Goal: Task Accomplishment & Management: Manage account settings

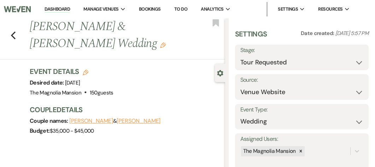
select select "2"
select select "5"
select select "5338"
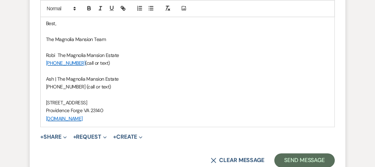
drag, startPoint x: 0, startPoint y: 0, endPoint x: 166, endPoint y: 57, distance: 175.1
click at [166, 57] on p "Robi The Magnolia Mansion Estate" at bounding box center [187, 55] width 283 height 8
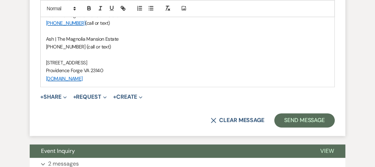
click at [260, 98] on div "+ Share Expand Doc Upload Documents Add Photo Images Pref Vendors Preferred ven…" at bounding box center [187, 97] width 294 height 8
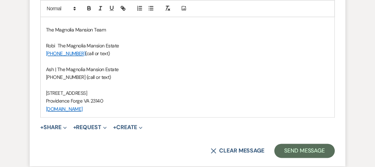
scroll to position [569, 0]
click at [76, 54] on link "[PHONE_NUMBER]" at bounding box center [65, 53] width 39 height 6
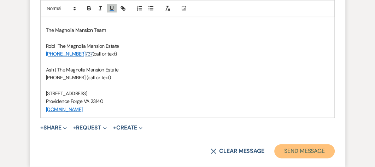
click at [309, 150] on button "Send Message" at bounding box center [304, 151] width 60 height 14
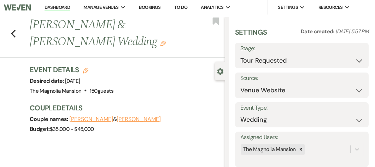
scroll to position [0, 0]
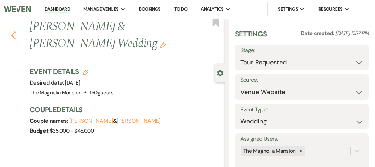
click at [14, 35] on icon "Previous" at bounding box center [13, 35] width 5 height 8
select select "2"
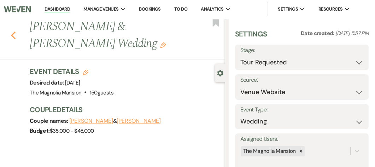
select select "2"
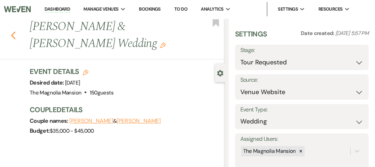
select select "2"
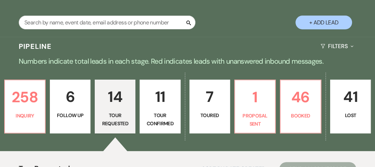
scroll to position [121, 0]
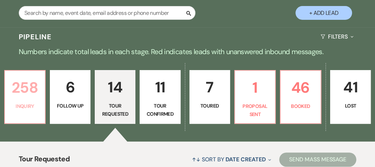
click at [16, 110] on p "Inquiry" at bounding box center [24, 106] width 31 height 8
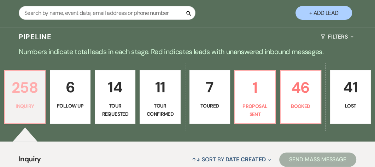
click at [18, 119] on link "258 Inquiry" at bounding box center [24, 97] width 41 height 54
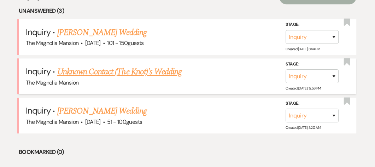
scroll to position [284, 0]
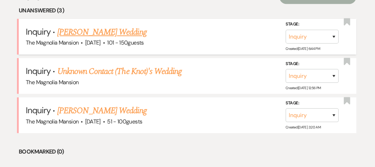
click at [94, 38] on link "[PERSON_NAME] Wedding" at bounding box center [101, 32] width 89 height 13
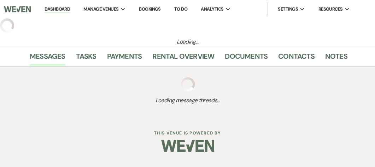
select select "2"
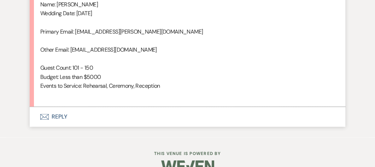
scroll to position [545, 0]
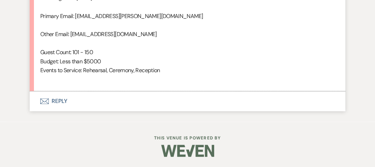
click at [59, 102] on button "Envelope Reply" at bounding box center [187, 101] width 315 height 20
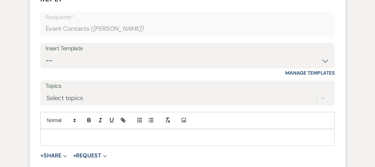
scroll to position [657, 0]
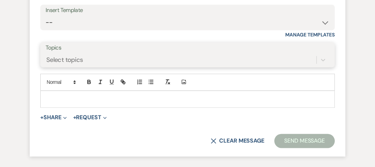
click at [118, 66] on div "Select topics" at bounding box center [188, 59] width 284 height 13
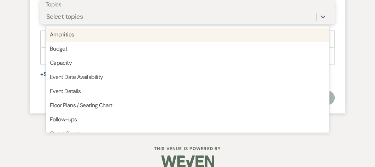
scroll to position [733, 0]
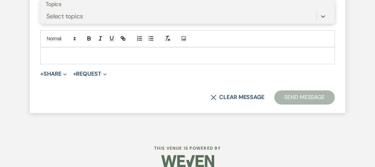
click at [136, 11] on div "Select topics" at bounding box center [181, 16] width 270 height 12
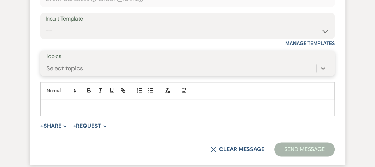
scroll to position [679, 0]
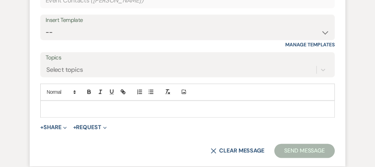
click at [123, 24] on div "Insert Template" at bounding box center [188, 20] width 284 height 10
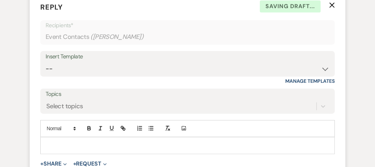
scroll to position [641, 0]
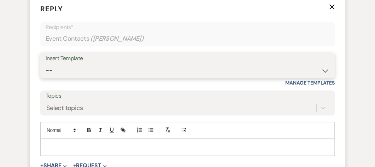
click at [322, 70] on select "-- Weven Planning Portal Introduction (Booked Events) Tour Request Response Con…" at bounding box center [188, 71] width 284 height 14
select select "5117"
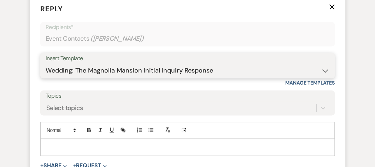
click at [46, 64] on select "-- Weven Planning Portal Introduction (Booked Events) Tour Request Response Con…" at bounding box center [188, 71] width 284 height 14
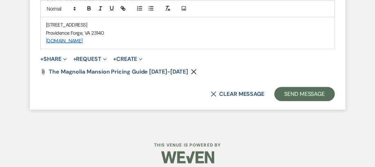
scroll to position [1165, 0]
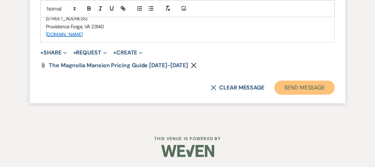
click at [315, 86] on button "Send Message" at bounding box center [304, 88] width 60 height 14
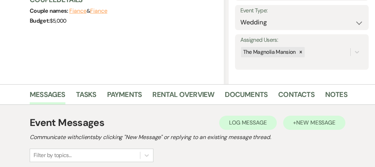
scroll to position [94, 0]
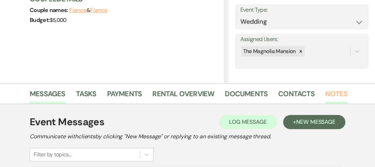
click at [331, 92] on link "Notes" at bounding box center [336, 96] width 22 height 16
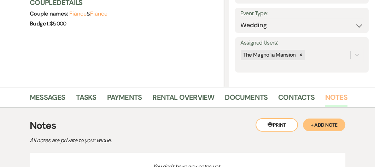
scroll to position [94, 0]
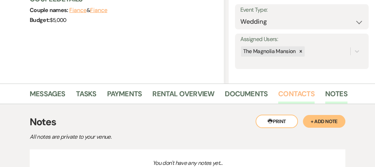
click at [301, 95] on link "Contacts" at bounding box center [296, 96] width 36 height 16
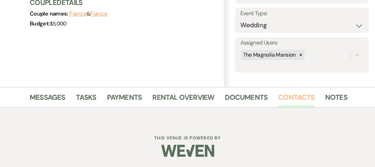
click at [301, 95] on link "Contacts" at bounding box center [296, 99] width 36 height 16
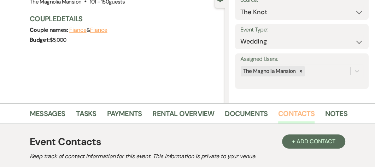
scroll to position [73, 0]
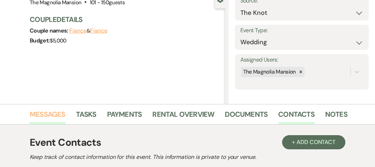
click at [52, 119] on link "Messages" at bounding box center [48, 116] width 36 height 16
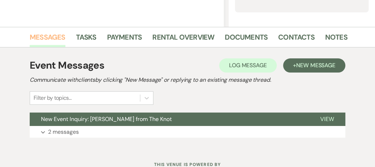
scroll to position [151, 0]
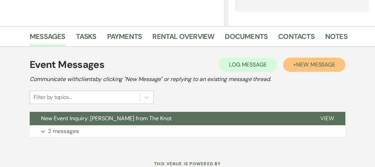
click at [312, 64] on span "New Message" at bounding box center [315, 64] width 39 height 7
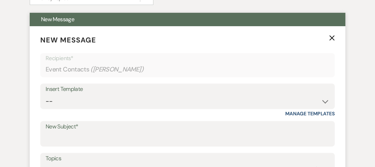
scroll to position [250, 0]
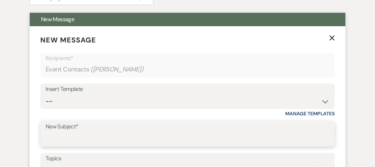
click at [85, 134] on input "New Subject*" at bounding box center [188, 139] width 284 height 14
type input "Booking your wedding"
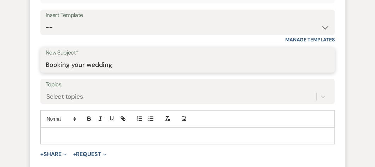
scroll to position [394, 0]
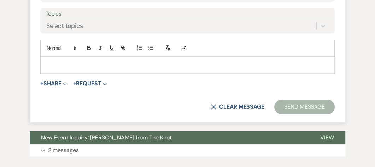
click at [53, 65] on p at bounding box center [187, 65] width 283 height 8
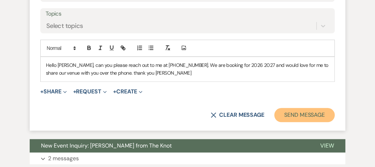
click at [301, 113] on button "Send Message" at bounding box center [304, 115] width 60 height 14
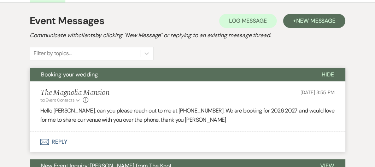
scroll to position [210, 0]
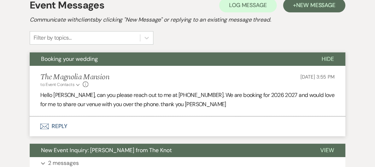
click at [137, 105] on p "Hello [PERSON_NAME], can you please reach out to me at [PHONE_NUMBER]. We are b…" at bounding box center [187, 99] width 294 height 18
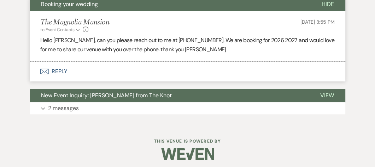
scroll to position [268, 0]
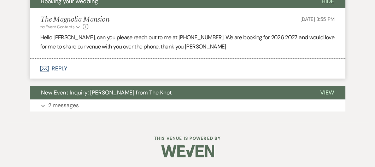
click at [138, 46] on p "Hello [PERSON_NAME], can you please reach out to me at [PHONE_NUMBER]. We are b…" at bounding box center [187, 42] width 294 height 18
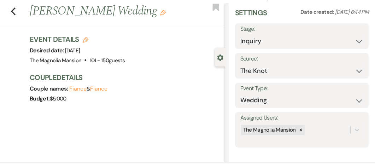
scroll to position [0, 0]
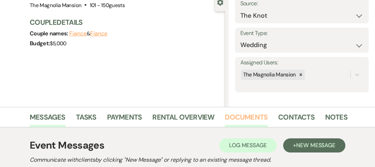
click at [236, 122] on link "Documents" at bounding box center [246, 119] width 43 height 16
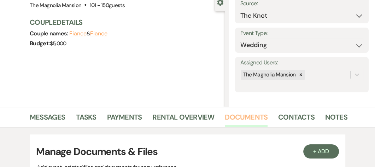
scroll to position [107, 0]
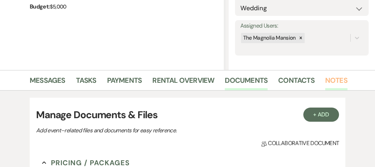
click at [334, 79] on link "Notes" at bounding box center [336, 83] width 22 height 16
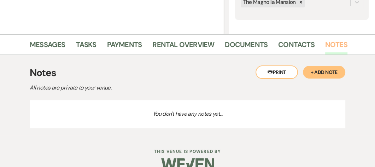
scroll to position [144, 0]
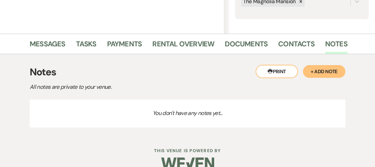
click at [42, 107] on p "You don't have any notes yet..." at bounding box center [187, 113] width 315 height 28
click at [40, 105] on p "You don't have any notes yet..." at bounding box center [187, 113] width 315 height 28
click at [322, 72] on button "+ Add Note" at bounding box center [324, 71] width 42 height 13
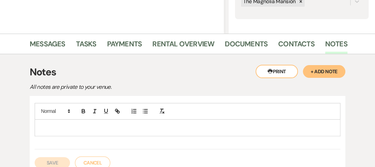
click at [40, 124] on p at bounding box center [187, 128] width 294 height 8
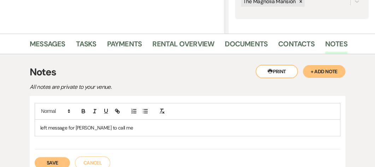
click at [126, 140] on div "left message for [PERSON_NAME] to call me" at bounding box center [187, 126] width 305 height 46
click at [55, 160] on button "Save" at bounding box center [52, 162] width 35 height 11
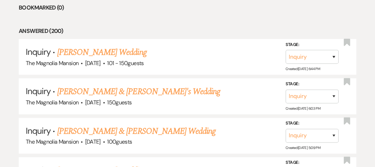
scroll to position [364, 0]
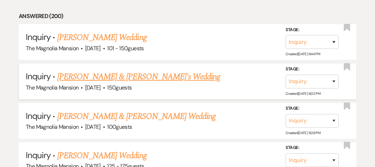
click at [96, 83] on link "[PERSON_NAME] & [PERSON_NAME]'s Wedding" at bounding box center [138, 76] width 163 height 13
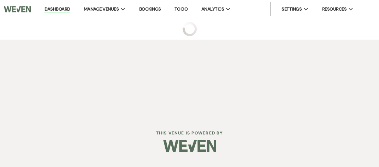
select select "5"
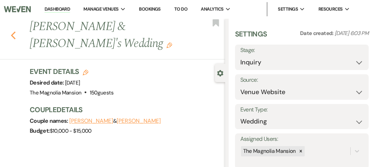
click at [15, 33] on icon "Previous" at bounding box center [13, 35] width 5 height 8
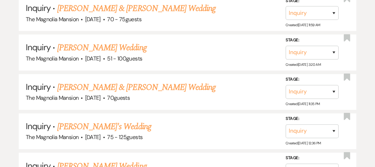
scroll to position [785, 0]
click at [91, 51] on link "[PERSON_NAME] Wedding" at bounding box center [101, 48] width 89 height 13
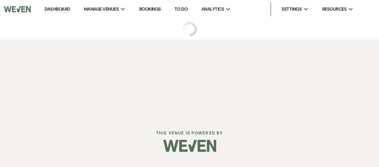
select select "2"
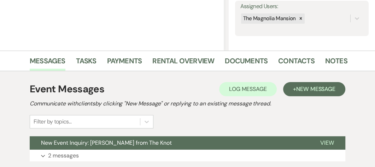
scroll to position [145, 0]
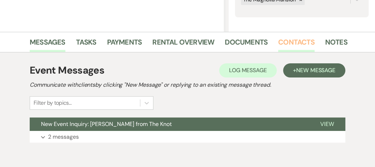
click at [298, 39] on link "Contacts" at bounding box center [296, 44] width 36 height 16
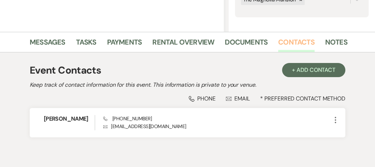
scroll to position [178, 0]
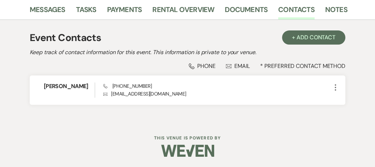
drag, startPoint x: 227, startPoint y: 76, endPoint x: 185, endPoint y: 108, distance: 52.9
click at [185, 108] on div "Event Contacts + Add Contact Keep track of contact information for this event. …" at bounding box center [187, 71] width 315 height 88
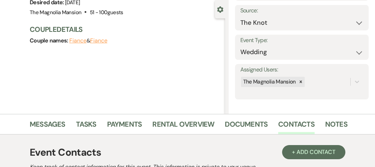
scroll to position [0, 0]
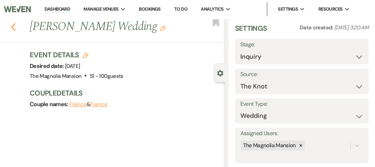
click at [13, 28] on use "button" at bounding box center [13, 27] width 5 height 8
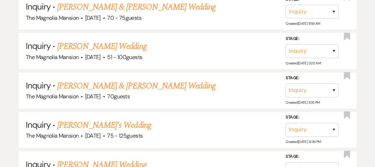
scroll to position [787, 0]
click at [109, 89] on link "[PERSON_NAME] & [PERSON_NAME] Wedding" at bounding box center [136, 85] width 158 height 13
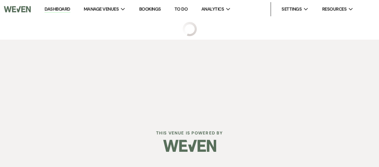
select select "5"
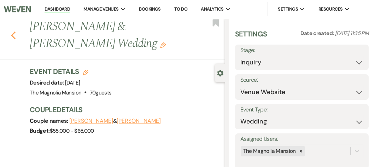
click at [12, 34] on icon "Previous" at bounding box center [13, 35] width 5 height 8
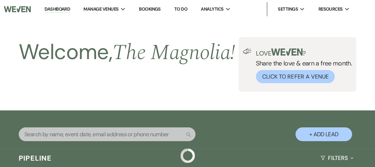
scroll to position [787, 0]
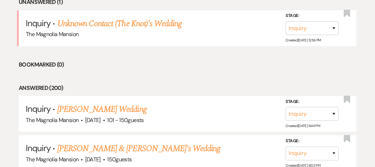
scroll to position [288, 0]
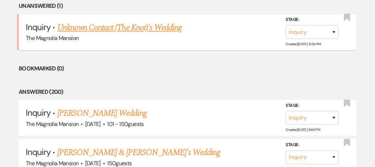
click at [119, 32] on link "Unknown Contact (The Knot)'s Wedding" at bounding box center [119, 27] width 124 height 13
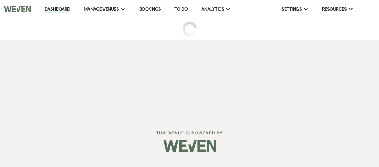
select select "2"
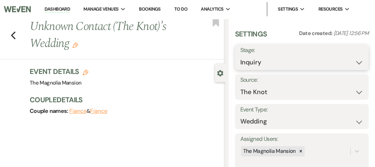
click at [256, 61] on select "Inquiry Follow Up Tour Requested Tour Confirmed Toured Proposal Sent Booked Lost" at bounding box center [301, 62] width 123 height 14
select select "8"
click at [240, 55] on select "Inquiry Follow Up Tour Requested Tour Confirmed Toured Proposal Sent Booked Lost" at bounding box center [301, 62] width 123 height 14
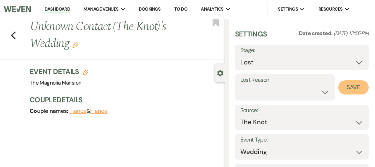
click at [343, 84] on button "Save" at bounding box center [353, 87] width 30 height 14
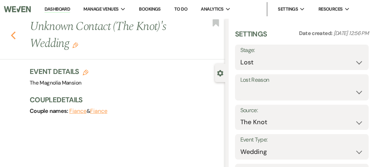
click at [13, 34] on use "button" at bounding box center [13, 35] width 5 height 8
select select "8"
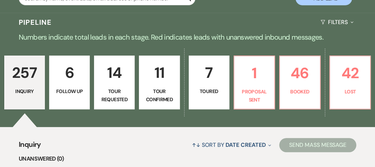
scroll to position [136, 0]
click at [119, 84] on p "14" at bounding box center [114, 73] width 31 height 24
select select "2"
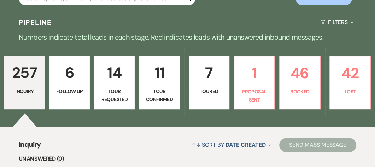
select select "2"
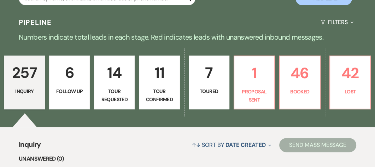
select select "2"
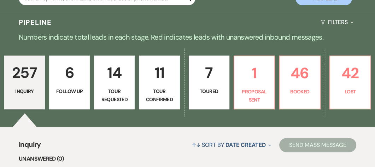
select select "2"
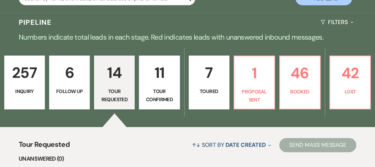
click at [119, 84] on p "14" at bounding box center [114, 73] width 31 height 24
click at [112, 84] on p "14" at bounding box center [114, 73] width 31 height 24
click at [124, 103] on p "Tour Requested" at bounding box center [114, 95] width 31 height 16
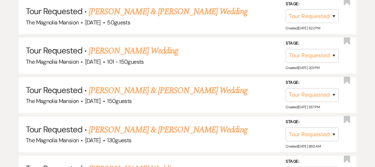
scroll to position [392, 0]
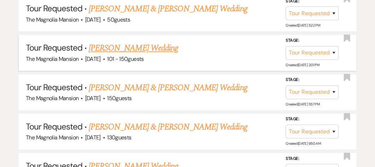
click at [119, 53] on link "[PERSON_NAME] Wedding" at bounding box center [133, 48] width 89 height 13
select select "2"
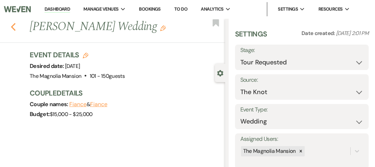
click at [14, 28] on icon "Previous" at bounding box center [13, 27] width 5 height 8
select select "2"
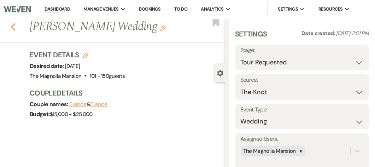
select select "2"
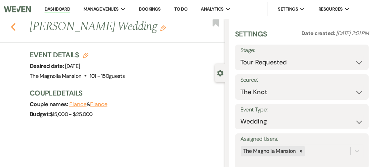
select select "2"
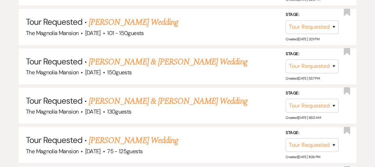
scroll to position [418, 0]
click at [153, 68] on link "[PERSON_NAME] & [PERSON_NAME] Wedding" at bounding box center [168, 61] width 158 height 13
select select "2"
select select "5"
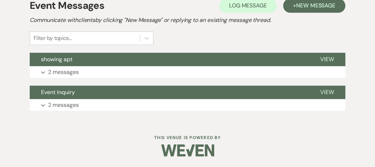
scroll to position [210, 0]
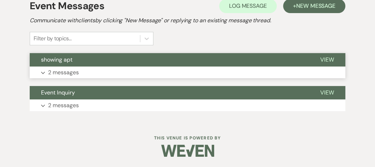
click at [59, 73] on p "2 messages" at bounding box center [63, 72] width 31 height 9
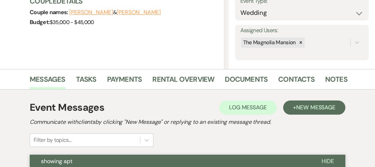
scroll to position [109, 0]
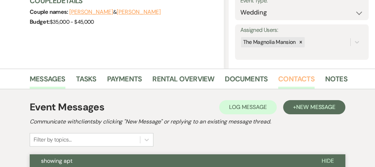
click at [289, 79] on link "Contacts" at bounding box center [296, 81] width 36 height 16
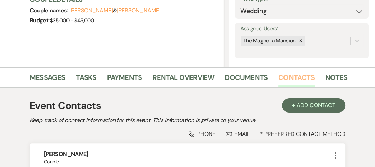
scroll to position [109, 0]
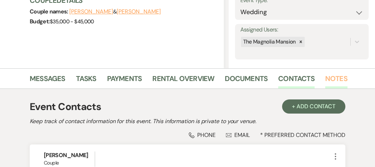
click at [332, 79] on link "Notes" at bounding box center [336, 81] width 22 height 16
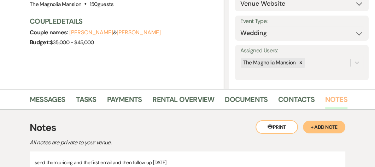
scroll to position [88, 0]
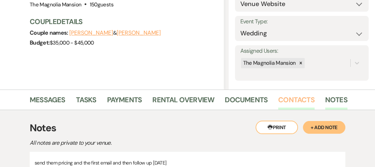
click at [295, 100] on link "Contacts" at bounding box center [296, 102] width 36 height 16
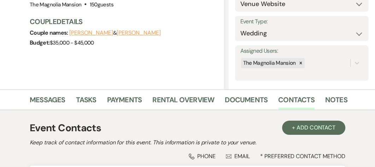
click at [219, 123] on div "Event Contacts + Add Contact" at bounding box center [187, 127] width 315 height 15
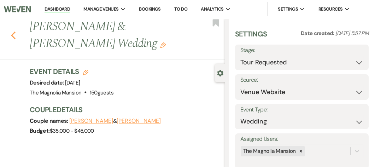
click at [11, 35] on use "button" at bounding box center [13, 35] width 5 height 8
select select "2"
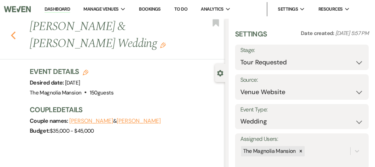
select select "2"
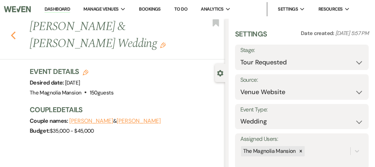
select select "2"
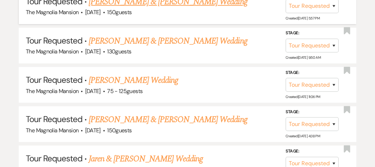
scroll to position [479, 0]
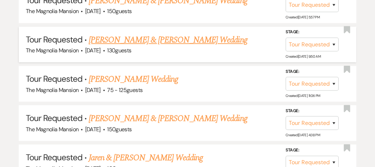
click at [119, 44] on link "[PERSON_NAME] & [PERSON_NAME] Wedding" at bounding box center [168, 40] width 158 height 13
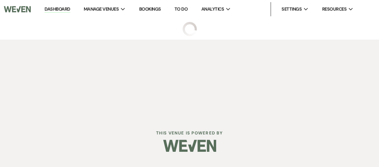
select select "2"
select select "7"
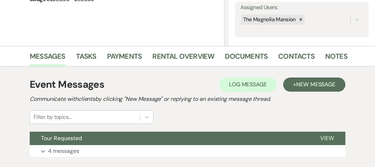
scroll to position [133, 0]
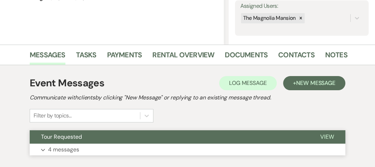
click at [66, 150] on p "4 messages" at bounding box center [63, 149] width 31 height 9
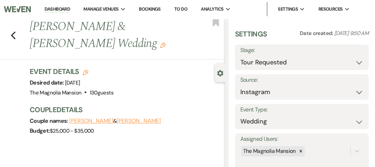
scroll to position [1, 0]
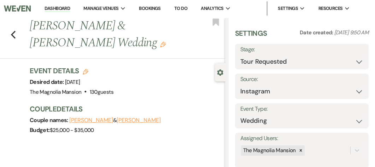
click at [113, 131] on div "Budget: $25,000 - $35,000" at bounding box center [124, 130] width 188 height 10
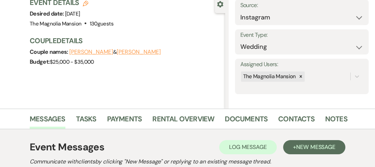
scroll to position [69, 0]
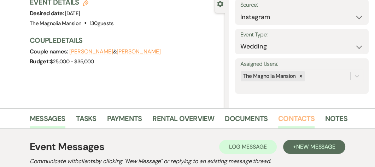
click at [295, 117] on link "Contacts" at bounding box center [296, 121] width 36 height 16
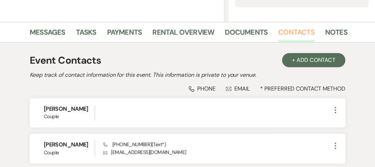
scroll to position [174, 0]
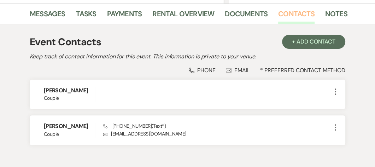
click at [295, 117] on div "[PERSON_NAME] Couple Phone [PHONE_NUMBER] (Text*) Envelope [EMAIL_ADDRESS][DOMA…" at bounding box center [187, 129] width 315 height 29
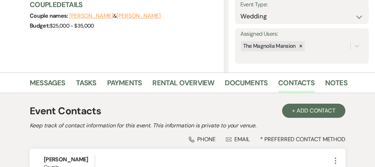
scroll to position [105, 0]
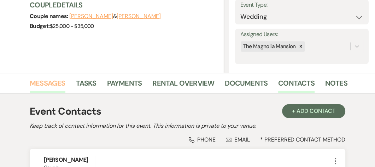
click at [59, 84] on link "Messages" at bounding box center [48, 85] width 36 height 16
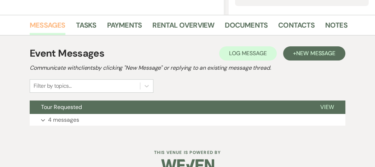
scroll to position [177, 0]
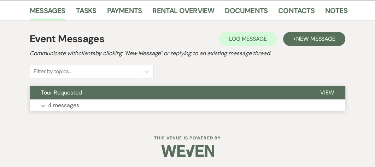
click at [56, 107] on p "4 messages" at bounding box center [63, 105] width 31 height 9
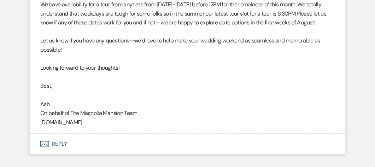
scroll to position [1089, 0]
click at [59, 142] on button "Envelope Reply" at bounding box center [187, 144] width 315 height 20
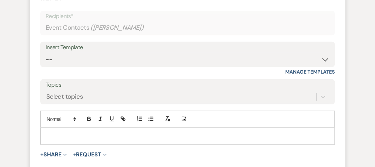
scroll to position [1244, 0]
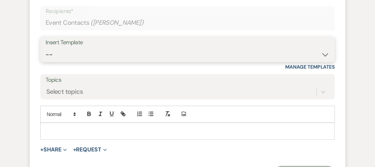
click at [152, 55] on select "-- Weven Planning Portal Introduction (Booked Events) Tour Request Response Con…" at bounding box center [188, 55] width 284 height 14
select select "5338"
click at [46, 48] on select "-- Weven Planning Portal Introduction (Booked Events) Tour Request Response Con…" at bounding box center [188, 55] width 284 height 14
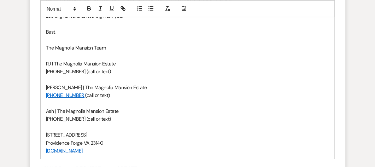
scroll to position [1430, 0]
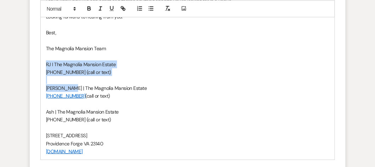
drag, startPoint x: 44, startPoint y: 62, endPoint x: 67, endPoint y: 88, distance: 34.5
click at [67, 88] on div "Hi [PERSON_NAME] & [PERSON_NAME]! We just wanted to follow up and see if you ha…" at bounding box center [187, 48] width 293 height 222
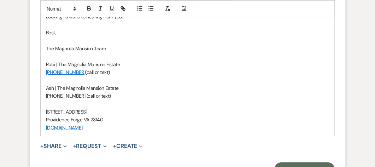
click at [85, 70] on span "(call or text)" at bounding box center [97, 72] width 24 height 6
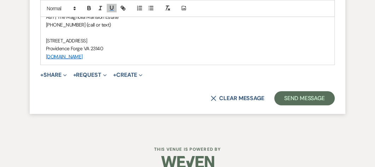
scroll to position [1501, 0]
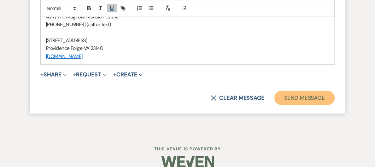
click at [304, 93] on button "Send Message" at bounding box center [304, 98] width 60 height 14
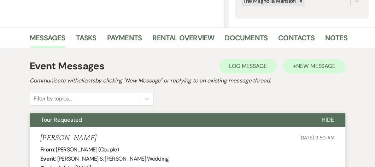
scroll to position [147, 0]
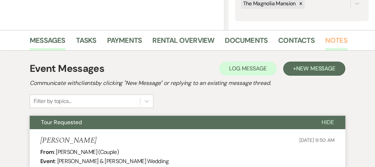
click at [334, 41] on link "Notes" at bounding box center [336, 43] width 22 height 16
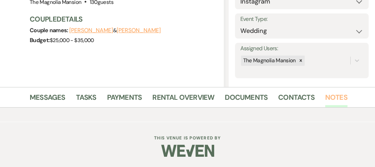
scroll to position [147, 0]
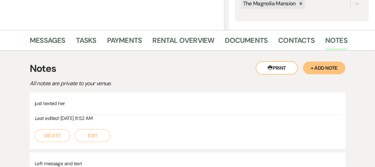
click at [323, 69] on button "+ Add Note" at bounding box center [324, 67] width 42 height 13
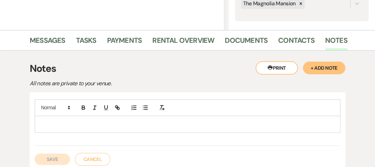
click at [54, 123] on p at bounding box center [187, 124] width 294 height 8
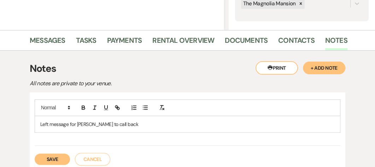
click at [48, 160] on button "Save" at bounding box center [52, 158] width 35 height 11
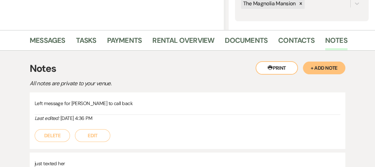
click at [48, 160] on p "just texted her" at bounding box center [187, 163] width 305 height 8
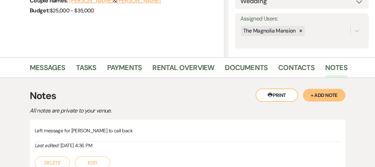
scroll to position [0, 0]
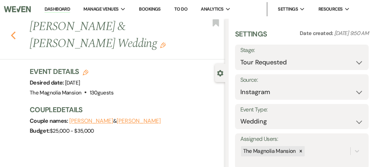
click at [13, 36] on icon "Previous" at bounding box center [13, 35] width 5 height 8
select select "2"
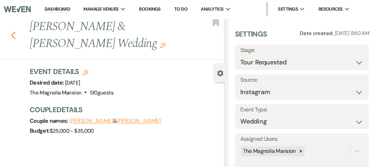
select select "2"
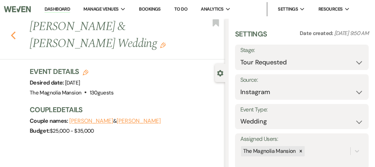
select select "2"
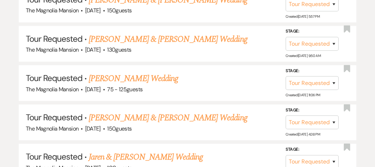
scroll to position [479, 0]
click at [126, 84] on link "[PERSON_NAME] Wedding" at bounding box center [133, 78] width 89 height 13
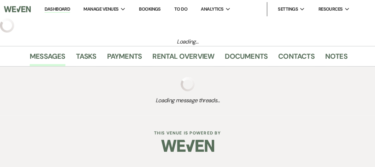
select select "2"
select select "3"
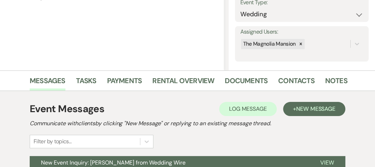
scroll to position [105, 0]
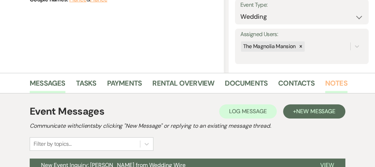
click at [329, 81] on link "Notes" at bounding box center [336, 85] width 22 height 16
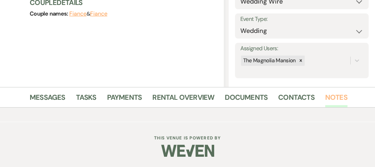
scroll to position [105, 0]
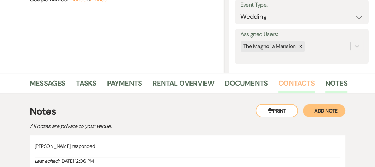
click at [306, 79] on link "Contacts" at bounding box center [296, 85] width 36 height 16
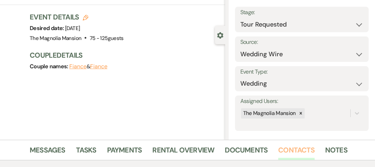
scroll to position [37, 0]
select select "2"
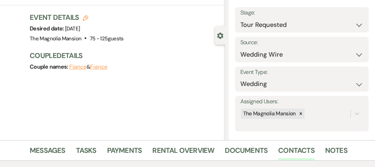
select select "2"
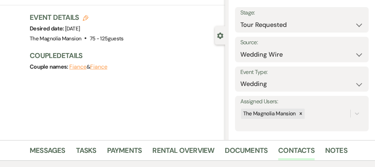
select select "2"
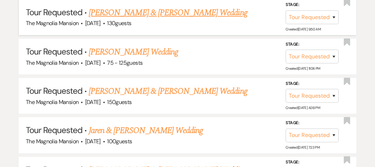
scroll to position [497, 0]
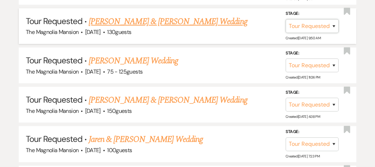
click at [333, 31] on select "Inquiry Follow Up Tour Requested Tour Confirmed Toured Proposal Sent Booked Lost" at bounding box center [311, 26] width 53 height 14
select select "8"
click at [285, 24] on select "Inquiry Follow Up Tour Requested Tour Confirmed Toured Proposal Sent Booked Lost" at bounding box center [311, 26] width 53 height 14
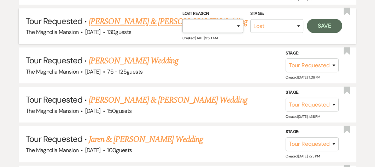
click at [240, 28] on select "Booked Elsewhere Budget Date Unavailable No Response Not a Good Match Capacity …" at bounding box center [212, 26] width 61 height 14
click at [237, 29] on select "Booked Elsewhere Budget Date Unavailable No Response Not a Good Match Capacity …" at bounding box center [212, 26] width 61 height 14
select select "6"
click at [182, 24] on select "Booked Elsewhere Budget Date Unavailable No Response Not a Good Match Capacity …" at bounding box center [212, 26] width 61 height 14
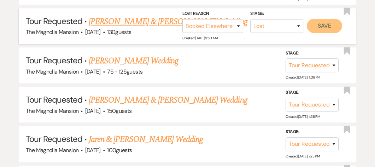
click at [319, 29] on button "Save" at bounding box center [324, 26] width 35 height 14
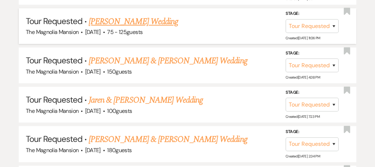
click at [126, 27] on link "[PERSON_NAME] Wedding" at bounding box center [133, 21] width 89 height 13
select select "2"
select select "3"
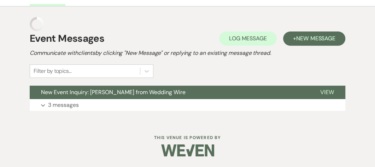
scroll to position [177, 0]
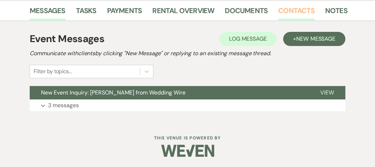
click at [288, 7] on link "Contacts" at bounding box center [296, 13] width 36 height 16
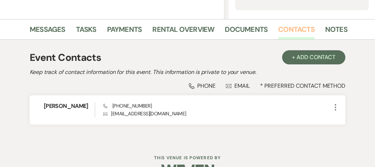
scroll to position [158, 0]
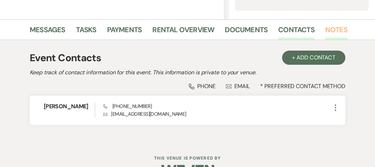
click at [335, 28] on link "Notes" at bounding box center [336, 32] width 22 height 16
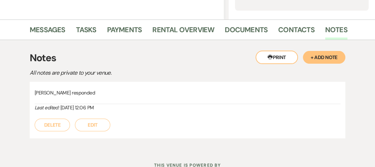
drag, startPoint x: 326, startPoint y: 56, endPoint x: 357, endPoint y: 58, distance: 30.8
click at [357, 58] on div "Printer Print + Add Note Notes All notes are private to your venue. [PERSON_NAM…" at bounding box center [187, 94] width 362 height 109
click at [332, 56] on button "+ Add Note" at bounding box center [324, 57] width 42 height 13
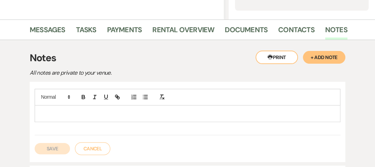
click at [42, 112] on p at bounding box center [187, 113] width 294 height 8
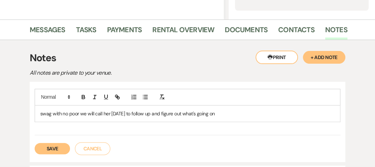
click at [120, 78] on div "Printer Print + Add Note Notes All notes are private to your venue. swag with n…" at bounding box center [187, 137] width 315 height 175
click at [68, 110] on p "swag with no poor we will call her [DATE] to follow up and figure out what's go…" at bounding box center [187, 113] width 294 height 8
click at [47, 149] on button "Save" at bounding box center [52, 148] width 35 height 11
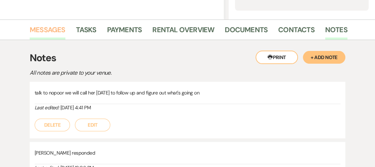
click at [44, 29] on link "Messages" at bounding box center [48, 32] width 36 height 16
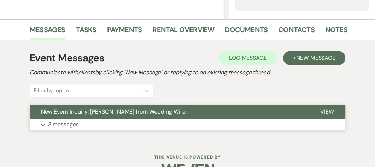
click at [43, 122] on button "Expand 3 messages" at bounding box center [187, 124] width 315 height 12
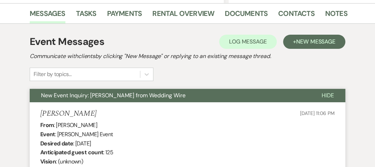
scroll to position [180, 0]
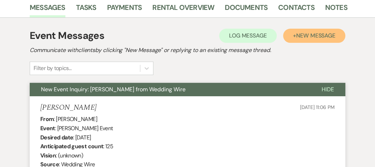
click at [316, 34] on span "New Message" at bounding box center [315, 35] width 39 height 7
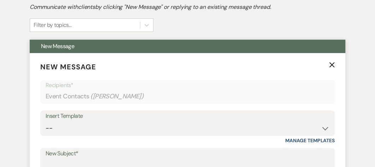
scroll to position [224, 0]
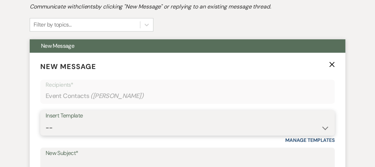
click at [65, 130] on select "-- Weven Planning Portal Introduction (Booked Events) Tour Request Response Con…" at bounding box center [188, 128] width 284 height 14
select select "5338"
click at [46, 121] on select "-- Weven Planning Portal Introduction (Booked Events) Tour Request Response Con…" at bounding box center [188, 128] width 284 height 14
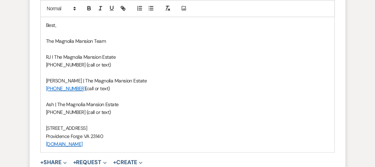
scroll to position [521, 0]
click at [67, 81] on span "[PERSON_NAME] | The Magnolia Mansion Estate" at bounding box center [96, 81] width 101 height 6
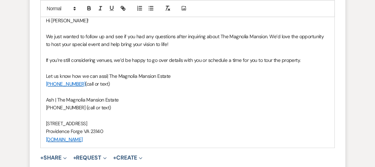
scroll to position [439, 0]
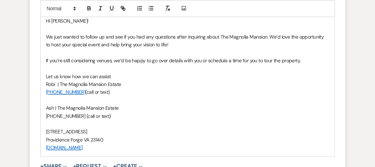
click at [77, 89] on link "[PHONE_NUMBER]" at bounding box center [65, 92] width 39 height 6
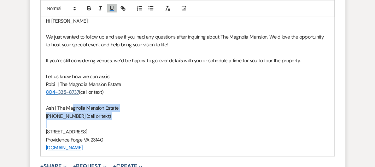
drag, startPoint x: 72, startPoint y: 108, endPoint x: 194, endPoint y: 122, distance: 121.9
click at [194, 122] on div "Hi [PERSON_NAME]! We just wanted to follow up and see if you had any questions …" at bounding box center [187, 84] width 293 height 143
click at [189, 112] on p "[PHONE_NUMBER] (call or text)" at bounding box center [187, 116] width 283 height 8
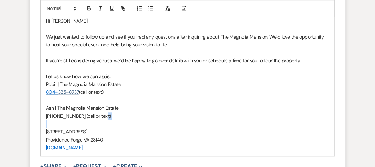
click at [189, 112] on p "[PHONE_NUMBER] (call or text)" at bounding box center [187, 116] width 283 height 8
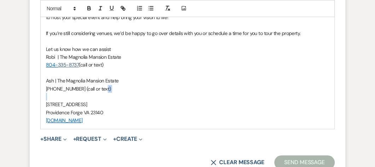
scroll to position [481, 0]
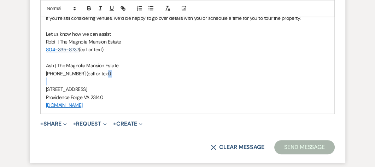
click at [132, 43] on p "Robi | The Magnolia Mansion Estate" at bounding box center [187, 42] width 283 height 8
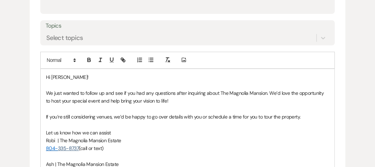
scroll to position [381, 0]
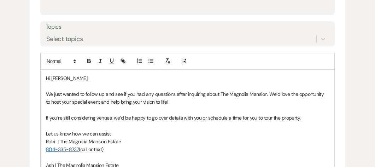
click at [124, 30] on label "Topics" at bounding box center [188, 27] width 284 height 10
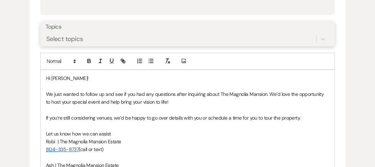
click at [47, 34] on input "Topics" at bounding box center [46, 39] width 1 height 10
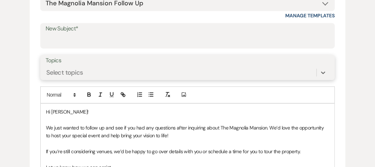
scroll to position [347, 0]
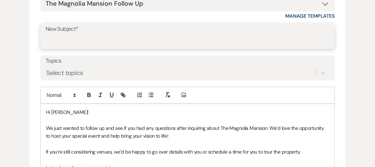
drag, startPoint x: 111, startPoint y: 31, endPoint x: 69, endPoint y: 34, distance: 42.1
click at [69, 34] on input "New Subject*" at bounding box center [188, 41] width 284 height 14
type input "Booking your wedding"
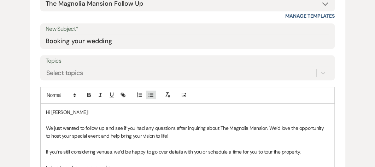
click at [153, 97] on button "button" at bounding box center [151, 94] width 10 height 8
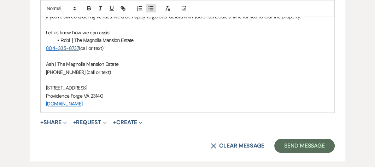
scroll to position [532, 0]
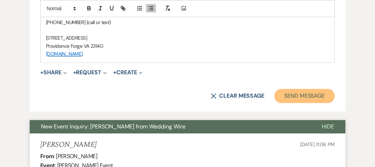
click at [327, 96] on button "Send Message" at bounding box center [304, 96] width 60 height 14
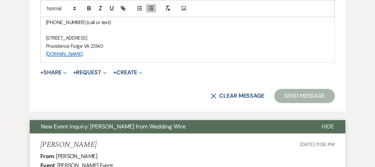
scroll to position [270, 0]
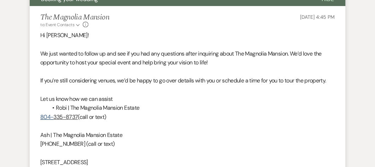
click at [313, 94] on p "Let us know how we can assist" at bounding box center [187, 98] width 294 height 9
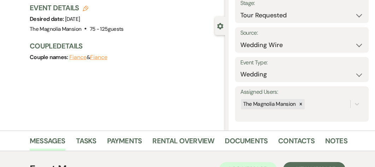
scroll to position [0, 0]
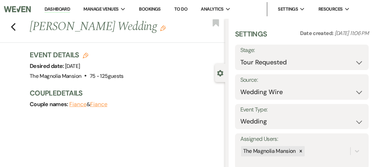
select select "2"
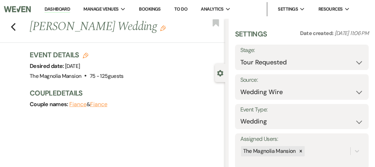
select select "2"
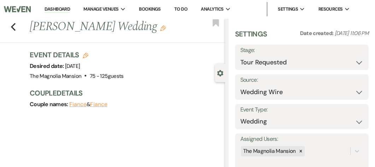
select select "2"
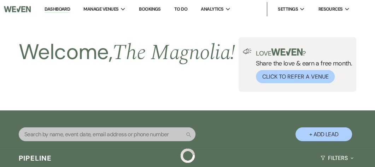
scroll to position [497, 0]
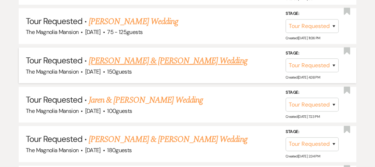
click at [115, 67] on link "[PERSON_NAME] & [PERSON_NAME] Wedding" at bounding box center [168, 60] width 158 height 13
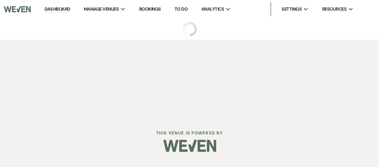
select select "2"
select select "5"
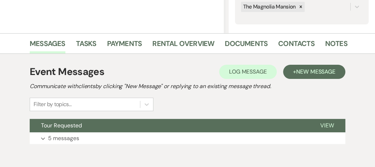
scroll to position [150, 0]
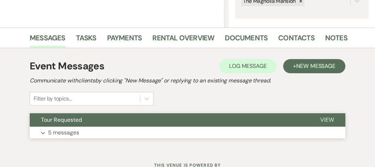
click at [69, 131] on p "5 messages" at bounding box center [63, 132] width 31 height 9
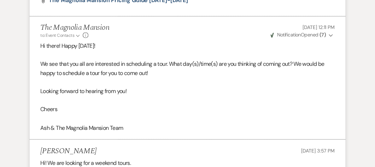
scroll to position [824, 0]
click at [133, 143] on li "[PERSON_NAME] [DATE] 3:57 PM Hi! We are looking for a weekend tours." at bounding box center [187, 156] width 315 height 35
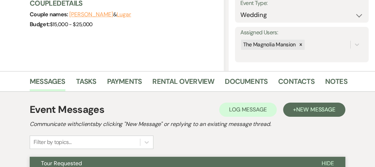
scroll to position [105, 0]
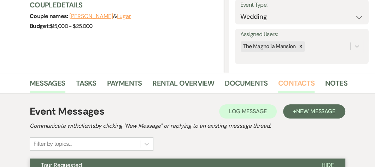
click at [297, 80] on link "Contacts" at bounding box center [296, 85] width 36 height 16
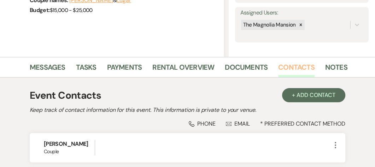
scroll to position [120, 0]
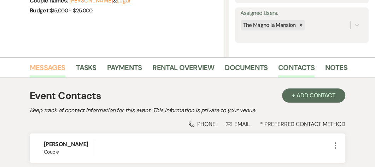
click at [50, 69] on link "Messages" at bounding box center [48, 70] width 36 height 16
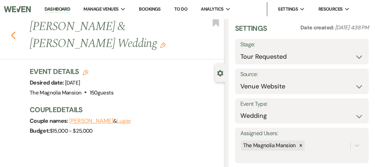
click at [11, 31] on icon "Previous" at bounding box center [13, 35] width 5 height 8
select select "2"
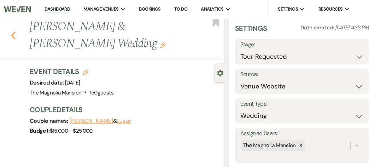
select select "2"
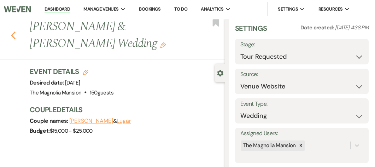
select select "2"
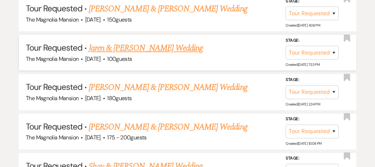
scroll to position [549, 0]
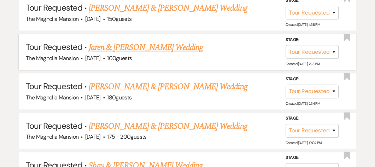
click at [117, 53] on link "Jaren & [PERSON_NAME] Wedding" at bounding box center [146, 47] width 114 height 13
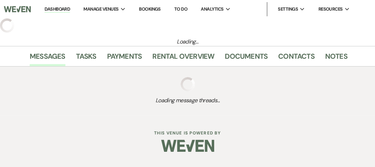
select select "2"
select select "5"
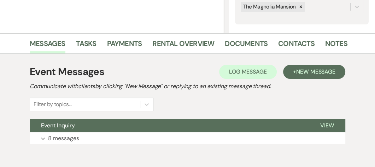
scroll to position [144, 0]
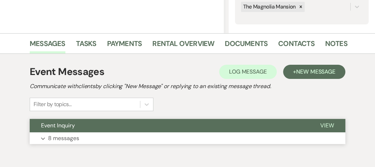
click at [42, 137] on icon "Expand" at bounding box center [43, 138] width 4 height 3
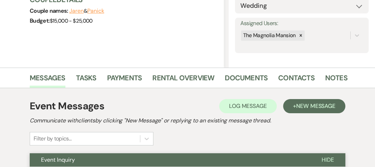
scroll to position [101, 0]
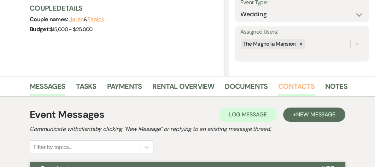
click at [298, 85] on link "Contacts" at bounding box center [296, 89] width 36 height 16
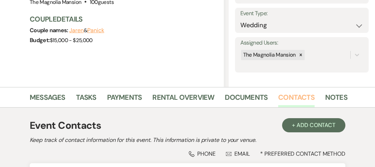
scroll to position [101, 0]
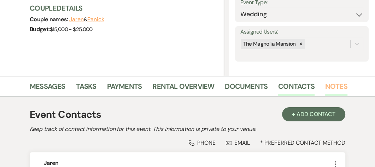
click at [334, 87] on link "Notes" at bounding box center [336, 89] width 22 height 16
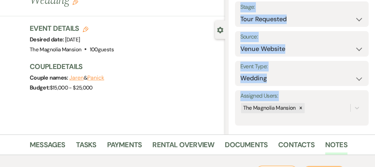
drag, startPoint x: 238, startPoint y: 127, endPoint x: 201, endPoint y: 117, distance: 38.7
click at [201, 117] on section "Previous Jaren & [PERSON_NAME] Wedding Edit Bookmark Gear Settings Settings Dat…" at bounding box center [187, 54] width 375 height 159
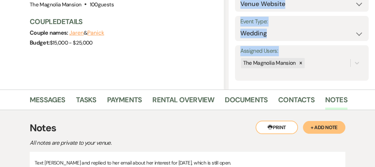
scroll to position [102, 0]
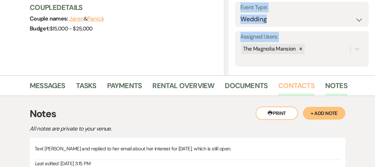
click at [293, 83] on link "Contacts" at bounding box center [296, 88] width 36 height 16
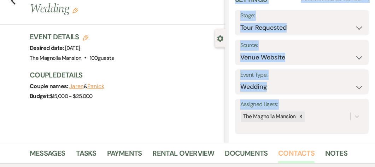
scroll to position [35, 0]
click at [163, 99] on div "Previous Jaren & [PERSON_NAME] Wedding Edit Bookmark Gear Settings Settings Dat…" at bounding box center [112, 62] width 225 height 159
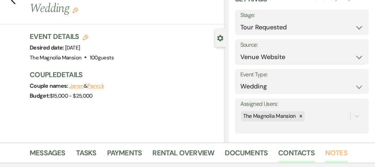
click at [331, 154] on link "Notes" at bounding box center [336, 155] width 22 height 16
click at [333, 150] on link "Notes" at bounding box center [336, 155] width 22 height 16
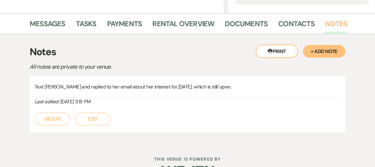
scroll to position [164, 0]
click at [320, 51] on button "+ Add Note" at bounding box center [324, 50] width 42 height 13
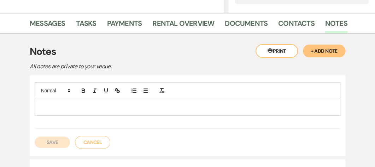
click at [54, 105] on p at bounding box center [187, 107] width 294 height 8
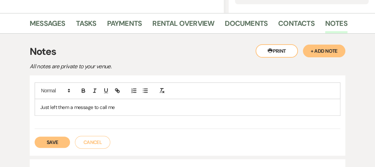
click at [51, 138] on button "Save" at bounding box center [52, 141] width 35 height 11
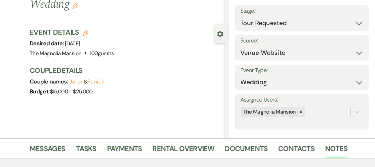
scroll to position [0, 0]
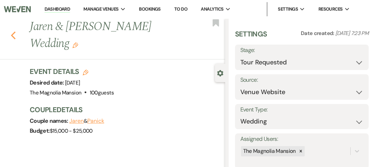
click at [13, 31] on icon "Previous" at bounding box center [13, 35] width 5 height 8
select select "2"
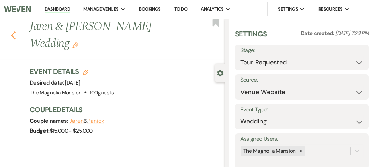
select select "2"
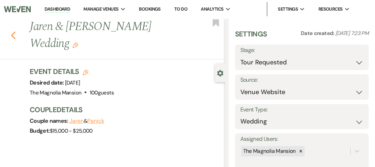
select select "2"
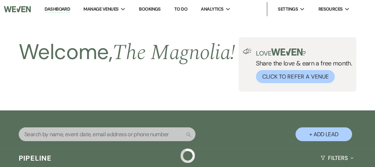
scroll to position [549, 0]
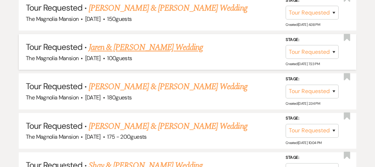
click at [115, 53] on link "Jaren & [PERSON_NAME] Wedding" at bounding box center [146, 47] width 114 height 13
select select "2"
select select "5"
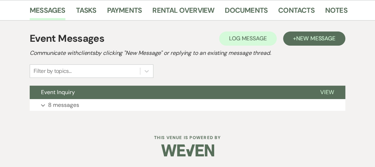
scroll to position [177, 0]
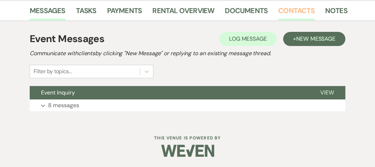
click at [292, 10] on link "Contacts" at bounding box center [296, 13] width 36 height 16
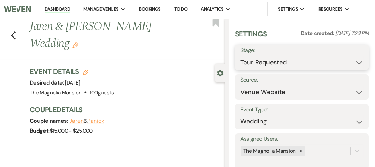
click at [353, 61] on select "Inquiry Follow Up Tour Requested Tour Confirmed Toured Proposal Sent Booked Lost" at bounding box center [301, 62] width 123 height 14
select select "5"
click at [240, 55] on select "Inquiry Follow Up Tour Requested Tour Confirmed Toured Proposal Sent Booked Lost" at bounding box center [301, 62] width 123 height 14
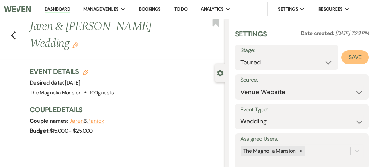
click at [345, 59] on button "Save" at bounding box center [354, 57] width 27 height 14
click at [12, 31] on use "button" at bounding box center [13, 35] width 5 height 8
select select "2"
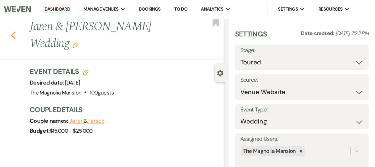
select select "2"
select select "5"
select select "2"
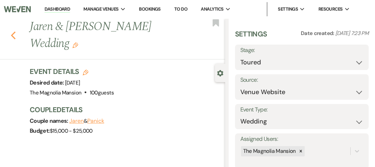
select select "2"
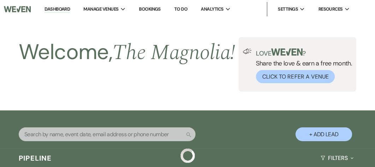
scroll to position [549, 0]
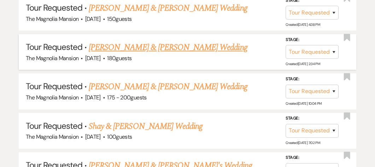
click at [143, 54] on link "[PERSON_NAME] & [PERSON_NAME] Wedding" at bounding box center [168, 47] width 158 height 13
select select "2"
select select "5"
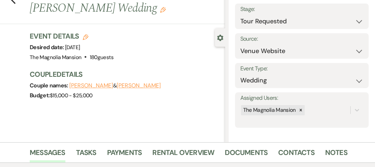
scroll to position [57, 0]
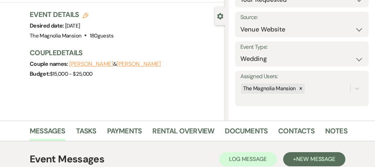
drag, startPoint x: 177, startPoint y: 121, endPoint x: 140, endPoint y: 99, distance: 43.6
click at [140, 99] on div "Previous [PERSON_NAME] & [PERSON_NAME] Wedding Edit Bookmark Gear Settings Sett…" at bounding box center [112, 41] width 225 height 159
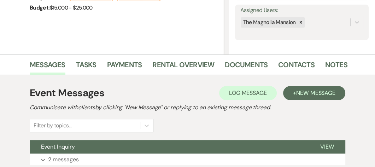
scroll to position [123, 0]
click at [328, 64] on link "Notes" at bounding box center [336, 67] width 22 height 16
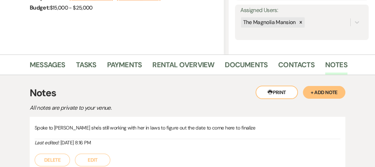
click at [210, 87] on h3 "Notes" at bounding box center [187, 92] width 315 height 15
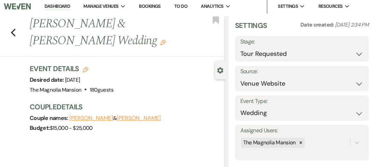
scroll to position [3, 0]
drag, startPoint x: 210, startPoint y: 87, endPoint x: 181, endPoint y: 82, distance: 29.4
click at [181, 82] on div "Event Details Edit Desired date: [DATE] Venue: [GEOGRAPHIC_DATA] . 180 guests V…" at bounding box center [124, 79] width 188 height 31
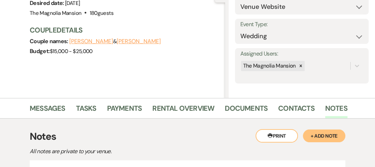
scroll to position [80, 0]
click at [328, 107] on link "Notes" at bounding box center [336, 110] width 22 height 16
click at [320, 133] on button "+ Add Note" at bounding box center [324, 135] width 42 height 13
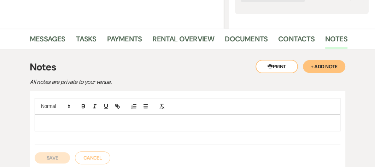
scroll to position [149, 0]
click at [49, 122] on p at bounding box center [187, 122] width 294 height 8
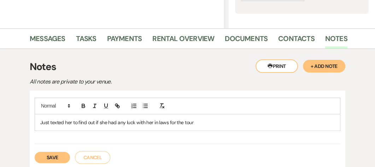
click at [44, 157] on button "Save" at bounding box center [52, 156] width 35 height 11
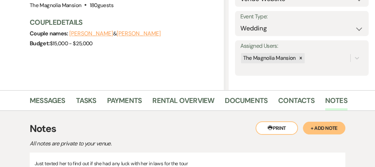
scroll to position [87, 0]
select select "2"
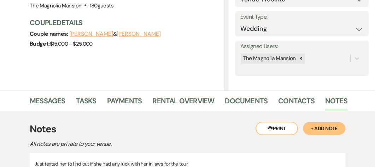
select select "2"
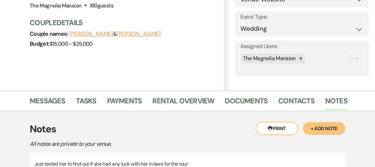
select select "2"
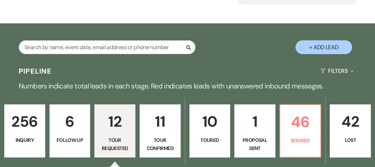
scroll to position [549, 0]
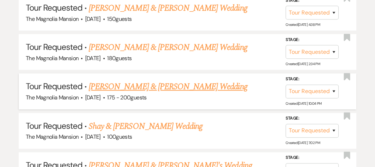
click at [109, 93] on link "[PERSON_NAME] & [PERSON_NAME] Wedding" at bounding box center [168, 86] width 158 height 13
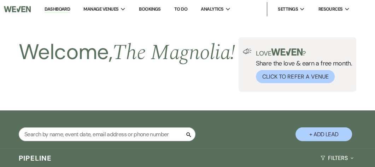
select select "2"
select select "5"
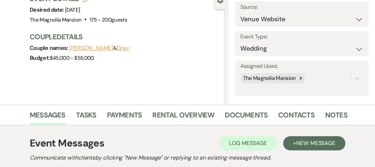
scroll to position [73, 0]
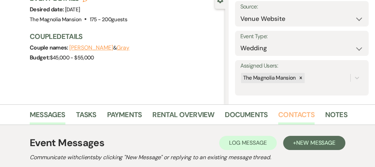
click at [290, 115] on link "Contacts" at bounding box center [296, 117] width 36 height 16
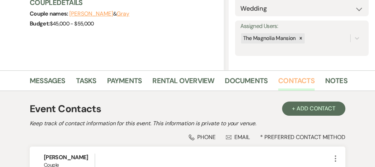
scroll to position [107, 0]
click at [293, 82] on link "Contacts" at bounding box center [296, 83] width 36 height 16
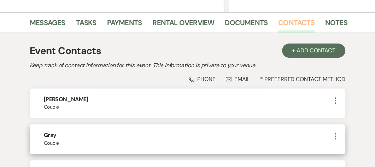
scroll to position [165, 0]
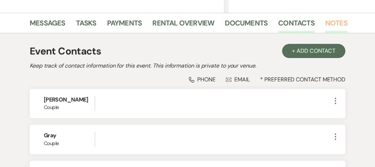
click at [339, 23] on link "Notes" at bounding box center [336, 25] width 22 height 16
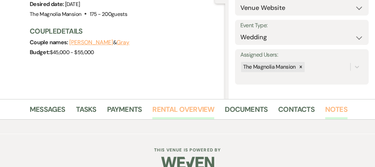
scroll to position [90, 0]
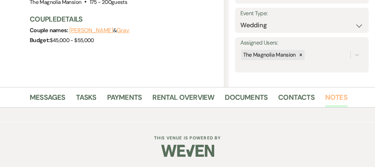
click at [333, 97] on link "Notes" at bounding box center [336, 99] width 22 height 16
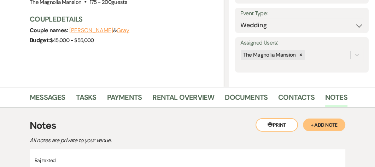
click at [326, 124] on button "+ Add Note" at bounding box center [324, 124] width 42 height 13
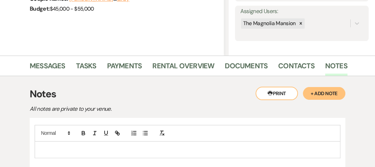
scroll to position [133, 0]
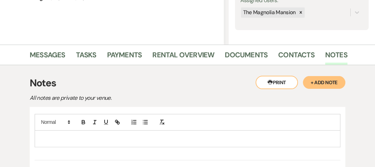
click at [39, 134] on div at bounding box center [187, 138] width 305 height 16
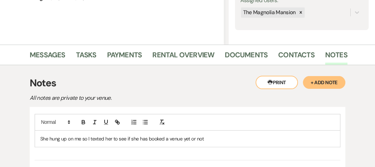
click at [61, 155] on div "She hung up on me so I texted her to see if she has booked a venue yet or not" at bounding box center [187, 137] width 305 height 46
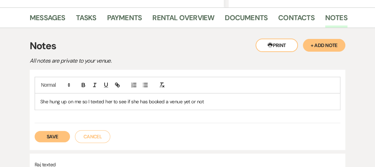
scroll to position [170, 0]
click at [52, 132] on button "Save" at bounding box center [52, 135] width 35 height 11
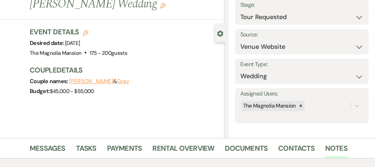
scroll to position [0, 0]
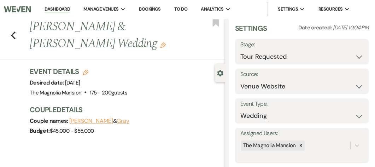
select select "2"
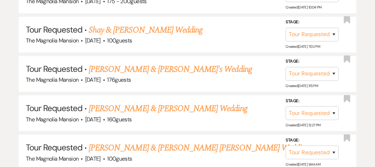
scroll to position [646, 0]
click at [112, 35] on link "Shay & [PERSON_NAME] Wedding" at bounding box center [146, 30] width 114 height 13
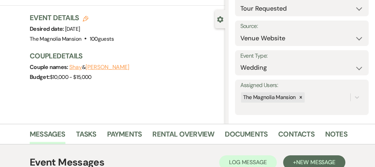
scroll to position [54, 0]
click at [167, 62] on div "Couple names: [PERSON_NAME] & [PERSON_NAME]" at bounding box center [124, 67] width 188 height 10
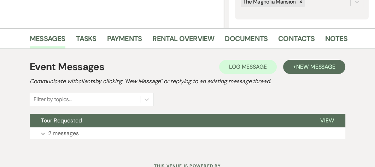
scroll to position [149, 0]
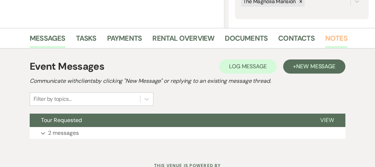
click at [334, 37] on link "Notes" at bounding box center [336, 40] width 22 height 16
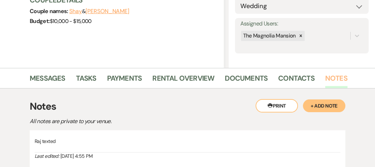
scroll to position [112, 0]
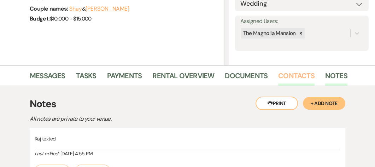
click at [295, 75] on link "Contacts" at bounding box center [296, 78] width 36 height 16
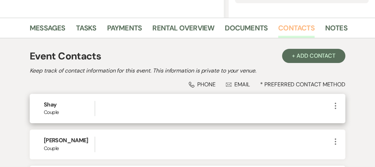
scroll to position [181, 0]
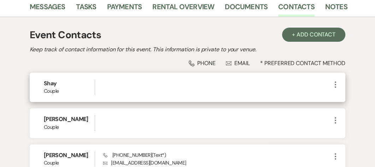
click at [198, 95] on div "Shay Couple More" at bounding box center [187, 86] width 315 height 29
click at [124, 91] on div at bounding box center [217, 86] width 228 height 15
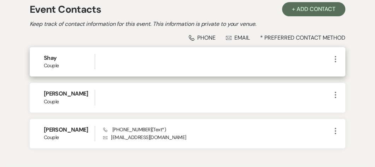
scroll to position [206, 0]
click at [249, 47] on div "Shay Couple More" at bounding box center [187, 61] width 315 height 29
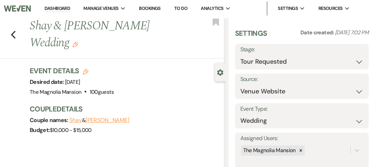
scroll to position [0, 0]
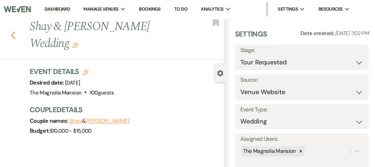
click at [11, 31] on icon "Previous" at bounding box center [13, 35] width 5 height 8
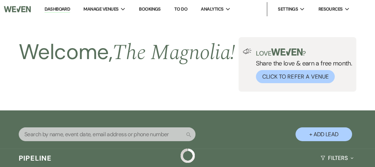
scroll to position [646, 0]
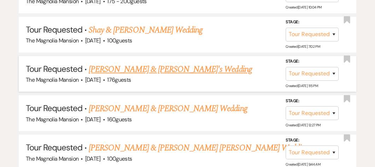
click at [81, 61] on li "Tour Requested · [PERSON_NAME] & [PERSON_NAME]'s Wedding The [GEOGRAPHIC_DATA] …" at bounding box center [187, 74] width 337 height 36
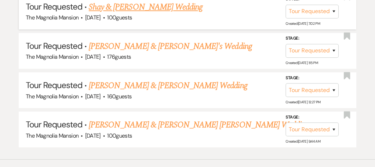
scroll to position [669, 0]
click at [85, 41] on li "Tour Requested · [PERSON_NAME] & [PERSON_NAME]'s Wedding The [GEOGRAPHIC_DATA] …" at bounding box center [187, 50] width 337 height 36
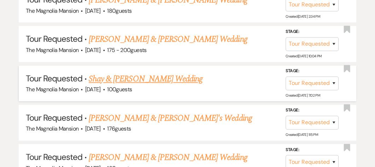
scroll to position [597, 0]
